Goal: Task Accomplishment & Management: Manage account settings

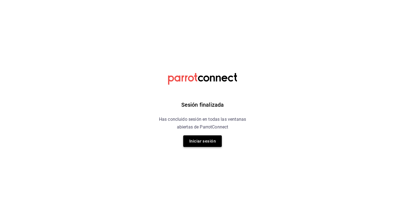
click at [201, 142] on button "Iniciar sesión" at bounding box center [202, 141] width 39 height 12
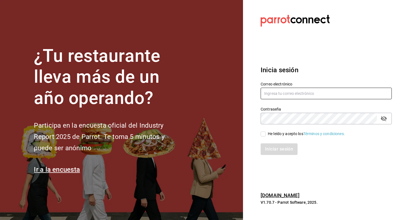
type input "multiuser@friends.com"
click at [285, 134] on div "He leído y acepto los Términos y condiciones." at bounding box center [306, 134] width 77 height 6
click at [266, 134] on input "He leído y acepto los Términos y condiciones." at bounding box center [263, 133] width 5 height 5
checkbox input "true"
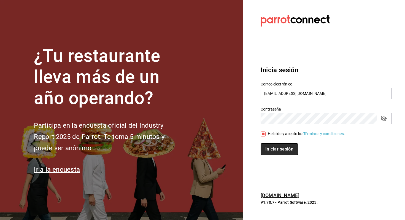
click at [278, 145] on button "Iniciar sesión" at bounding box center [279, 149] width 37 height 12
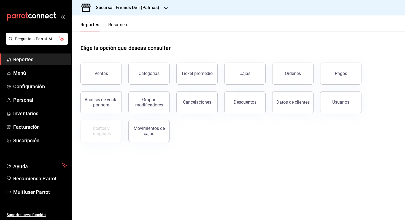
click at [116, 24] on button "Resumen" at bounding box center [117, 26] width 19 height 9
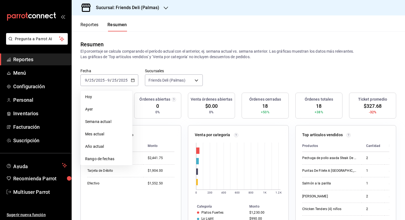
click at [120, 89] on div "Fecha [DATE] [DATE] - [DATE] [DATE] [DATE] [DATE] Semana actual Mes actual Año …" at bounding box center [238, 80] width 333 height 24
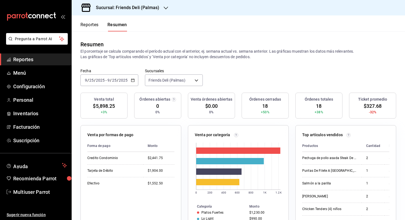
click at [126, 82] on input "2025" at bounding box center [123, 80] width 9 height 4
click at [110, 101] on li "Hoy" at bounding box center [107, 97] width 52 height 12
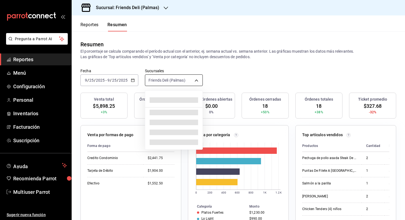
click at [184, 80] on body "Pregunta a Parrot AI Reportes Menú Configuración Personal Inventarios Facturaci…" at bounding box center [202, 110] width 405 height 220
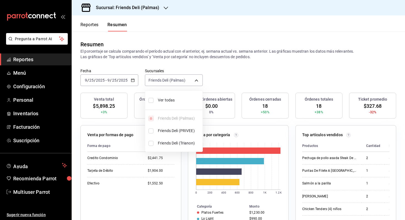
click at [174, 103] on li "Ver todas" at bounding box center [173, 100] width 57 height 15
type input "[object Object],[object Object],[object Object]"
checkbox input "true"
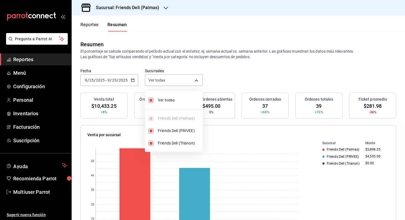
click at [224, 81] on div at bounding box center [202, 110] width 405 height 220
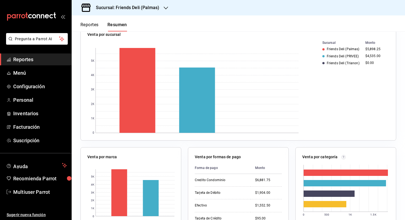
scroll to position [104, 0]
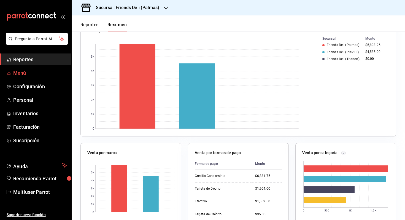
click at [36, 71] on span "Menú" at bounding box center [40, 72] width 54 height 7
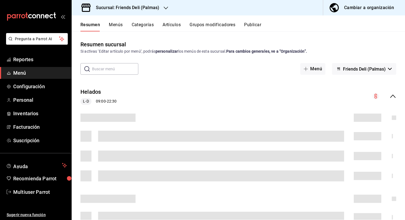
click at [146, 6] on h3 "Sucursal: Friends Deli (Palmas)" at bounding box center [125, 7] width 68 height 7
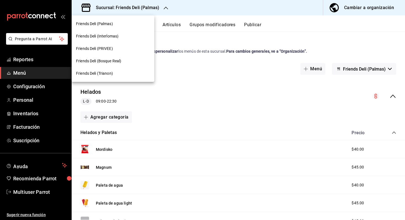
click at [97, 49] on span "Friends Deli (PRIVEE)" at bounding box center [94, 49] width 37 height 6
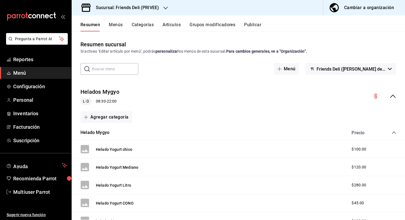
click at [112, 24] on button "Menús" at bounding box center [116, 26] width 14 height 9
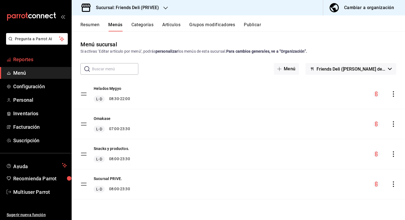
click at [26, 62] on span "Reportes" at bounding box center [40, 59] width 54 height 7
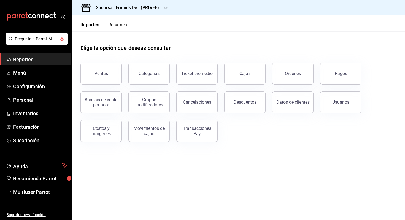
click at [124, 26] on button "Resumen" at bounding box center [117, 26] width 19 height 9
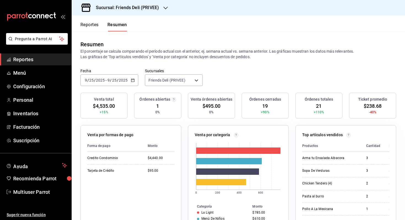
click at [117, 82] on span "/" at bounding box center [118, 80] width 2 height 4
click at [109, 136] on span "Mes actual" at bounding box center [106, 134] width 43 height 6
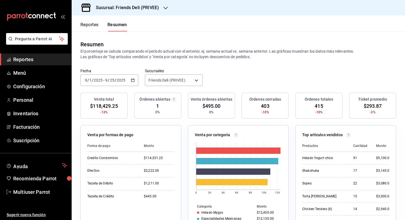
click at [93, 27] on button "Reportes" at bounding box center [89, 26] width 18 height 9
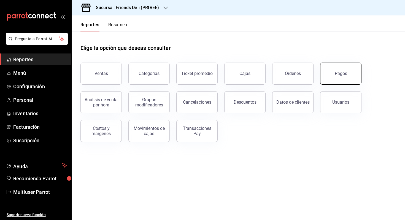
click at [338, 79] on button "Pagos" at bounding box center [340, 74] width 41 height 22
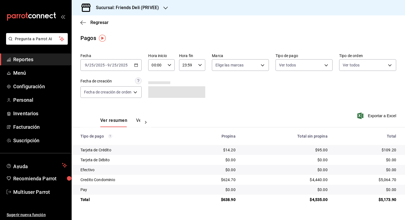
click at [136, 66] on \(Stroke\) "button" at bounding box center [135, 65] width 3 height 3
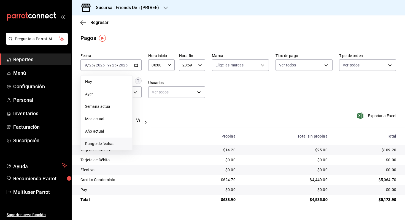
click at [120, 145] on span "Rango de fechas" at bounding box center [106, 144] width 43 height 6
click at [155, 126] on abbr "16" at bounding box center [154, 126] width 4 height 4
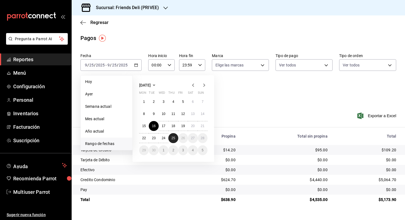
click at [175, 137] on button "25" at bounding box center [173, 138] width 10 height 10
